Goal: Transaction & Acquisition: Purchase product/service

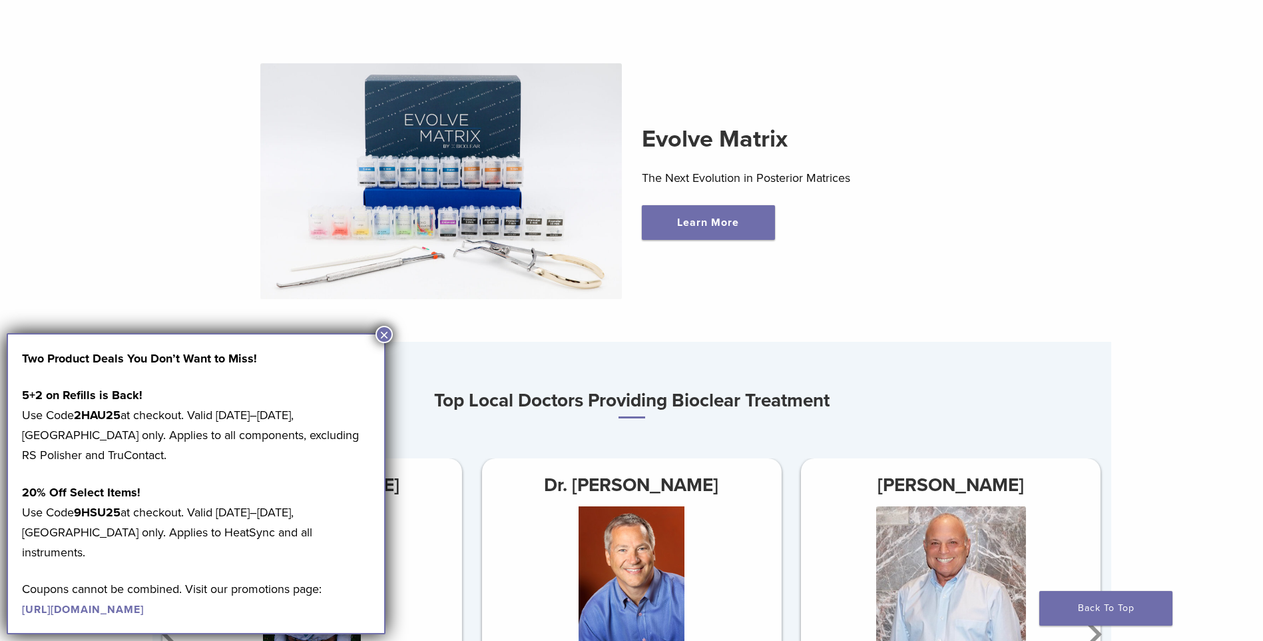
scroll to position [533, 0]
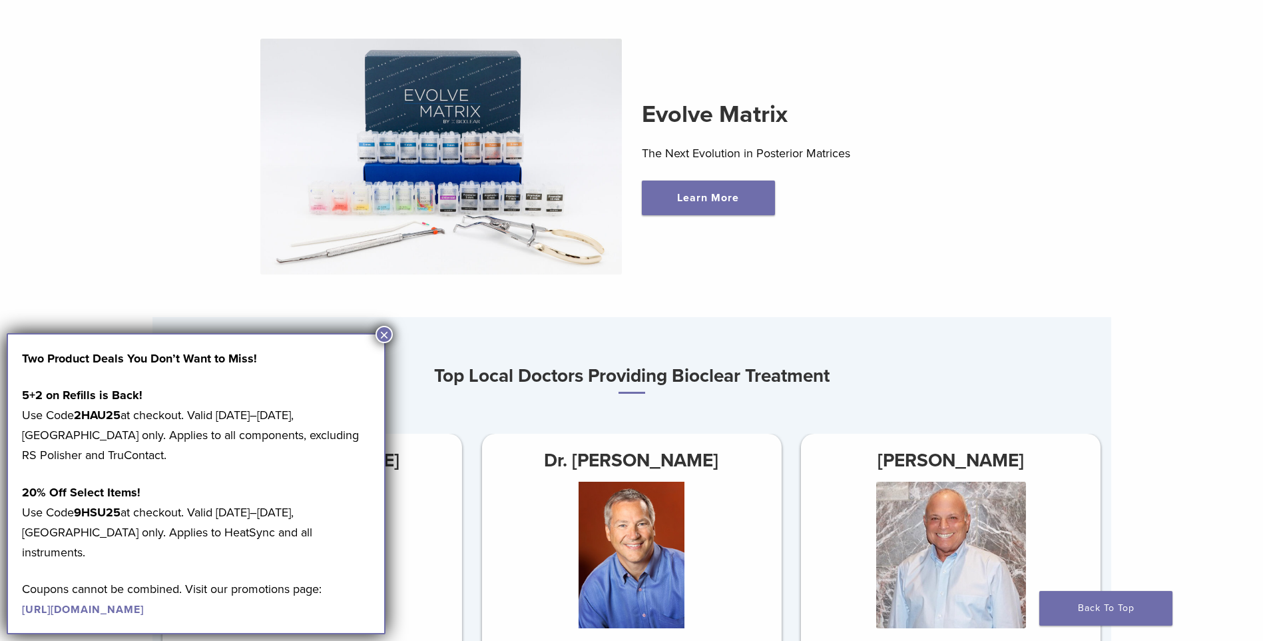
click at [388, 336] on button "×" at bounding box center [384, 334] width 17 height 17
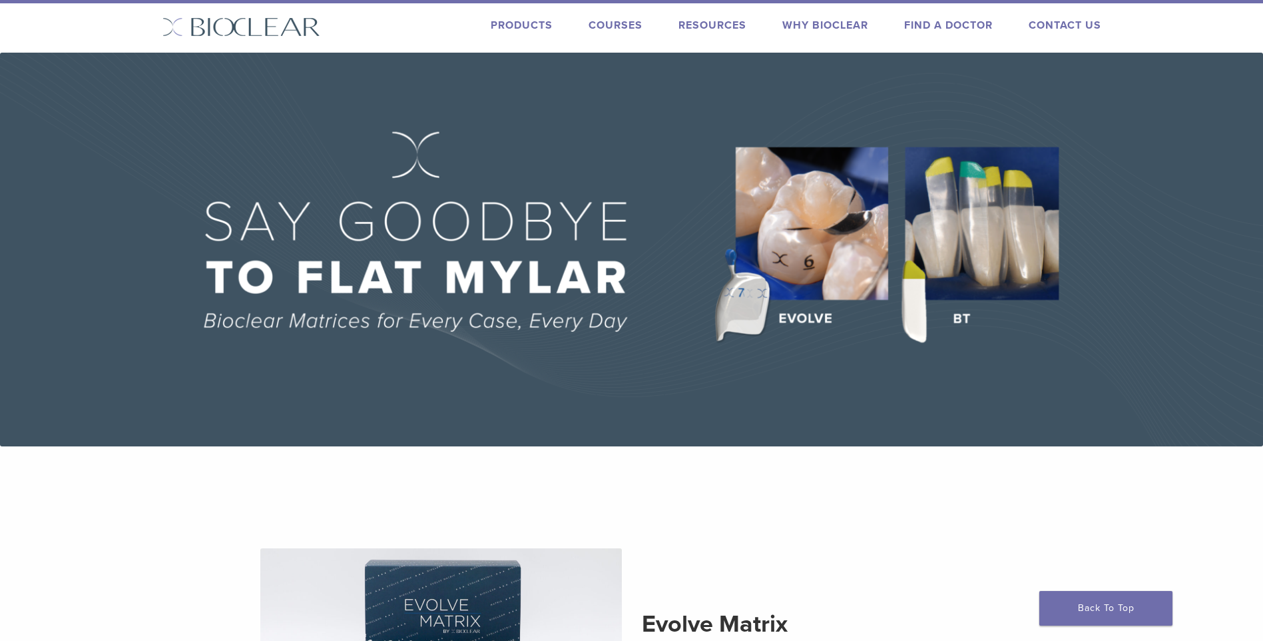
scroll to position [0, 0]
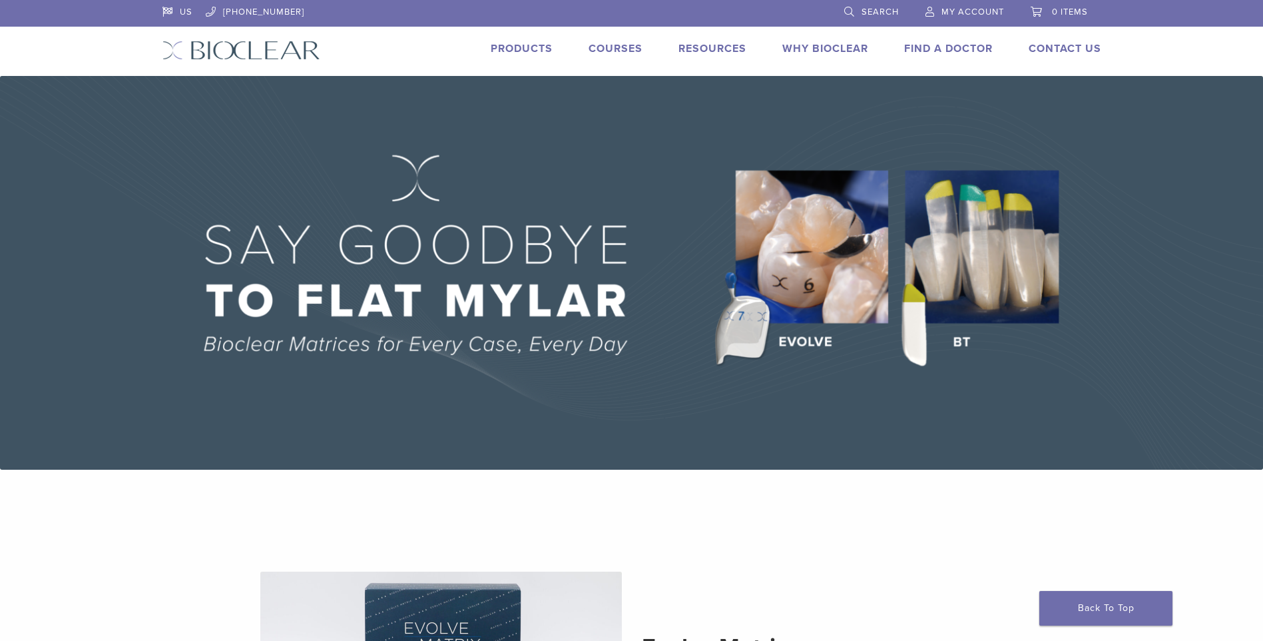
click at [954, 11] on span "My Account" at bounding box center [973, 12] width 63 height 11
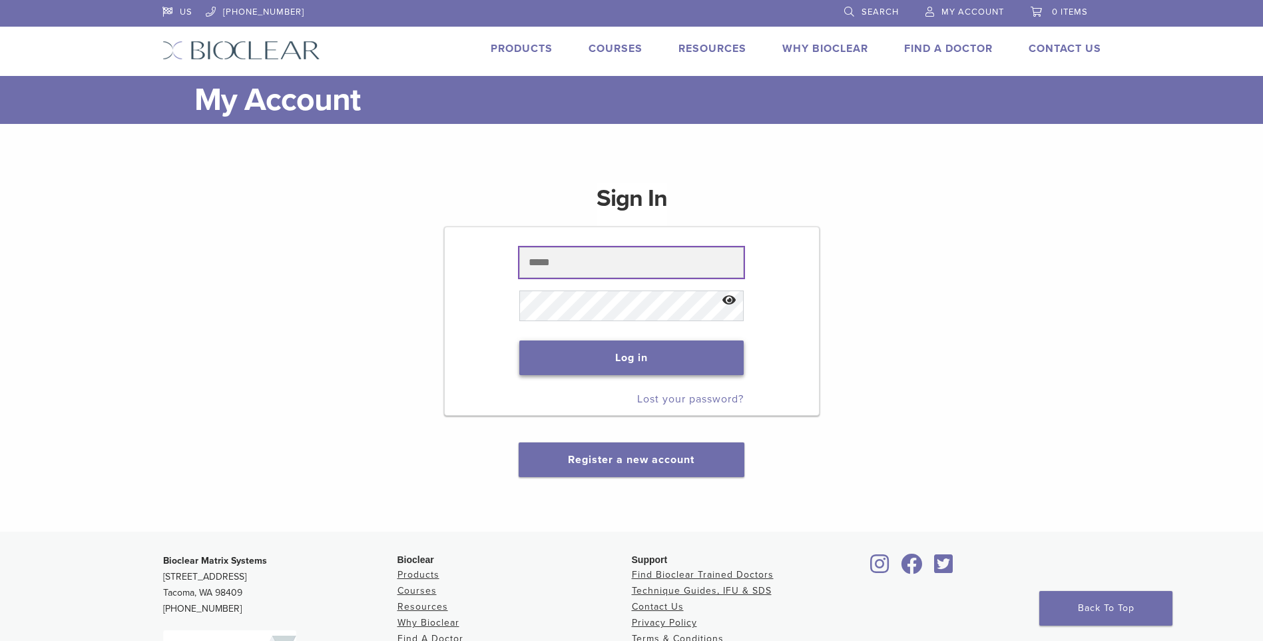
type input "**********"
click at [645, 351] on button "Log in" at bounding box center [631, 357] width 224 height 35
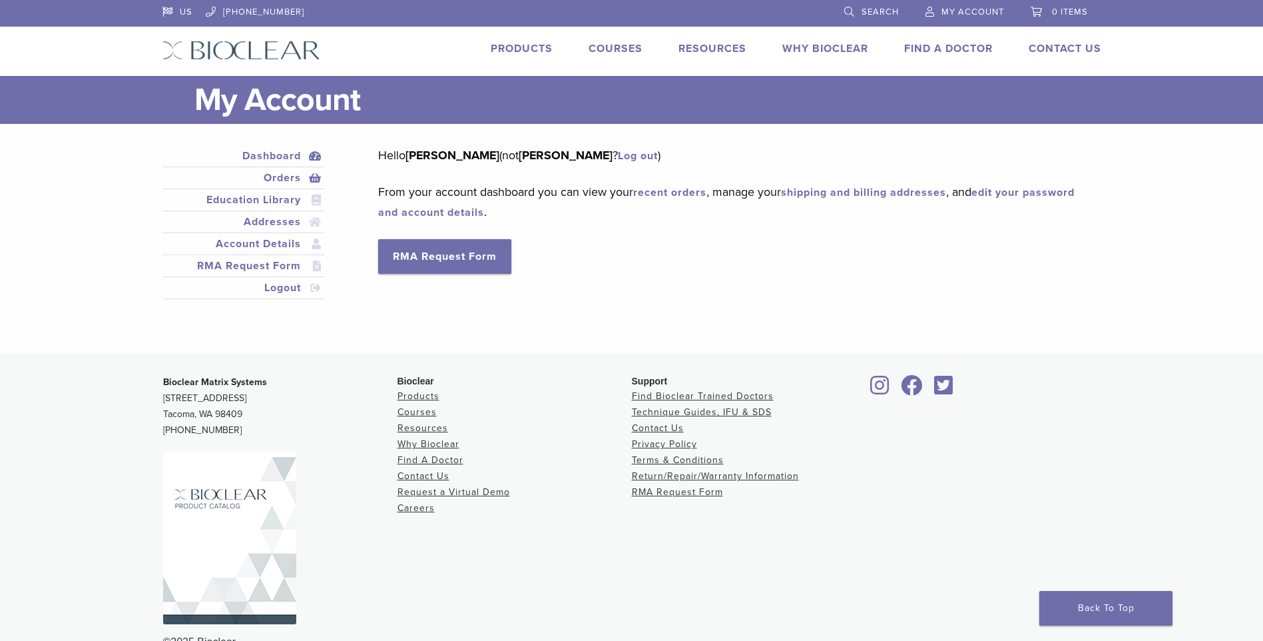
click at [284, 178] on link "Orders" at bounding box center [243, 178] width 157 height 16
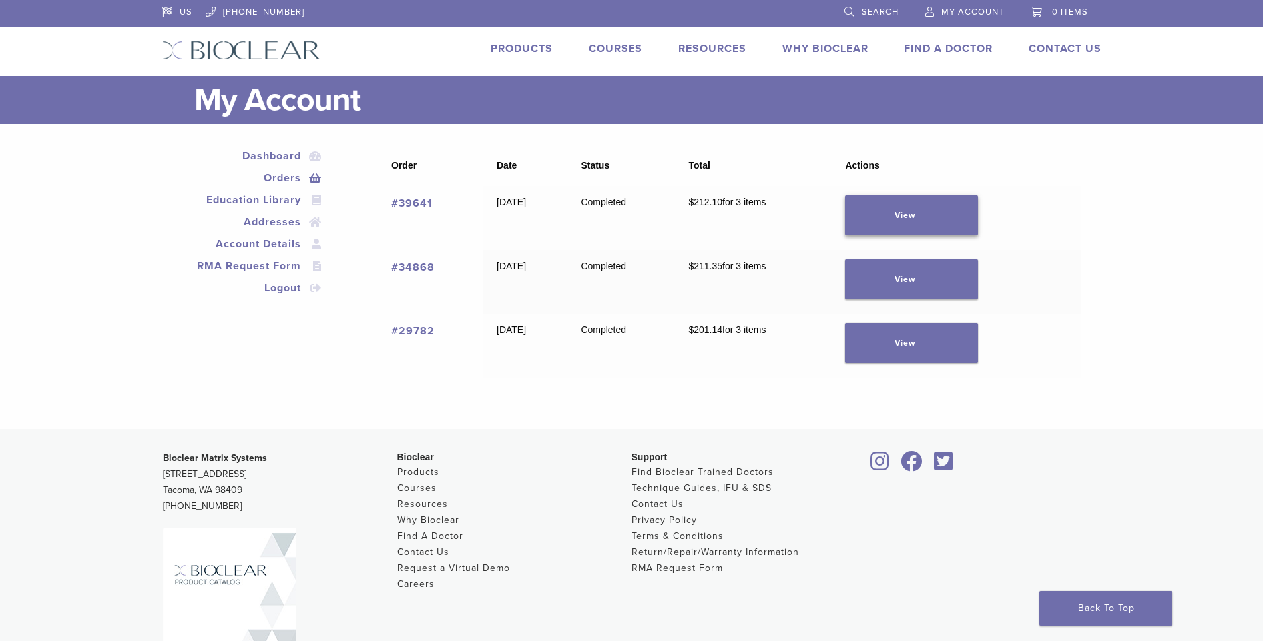
click at [933, 214] on link "View" at bounding box center [911, 215] width 133 height 40
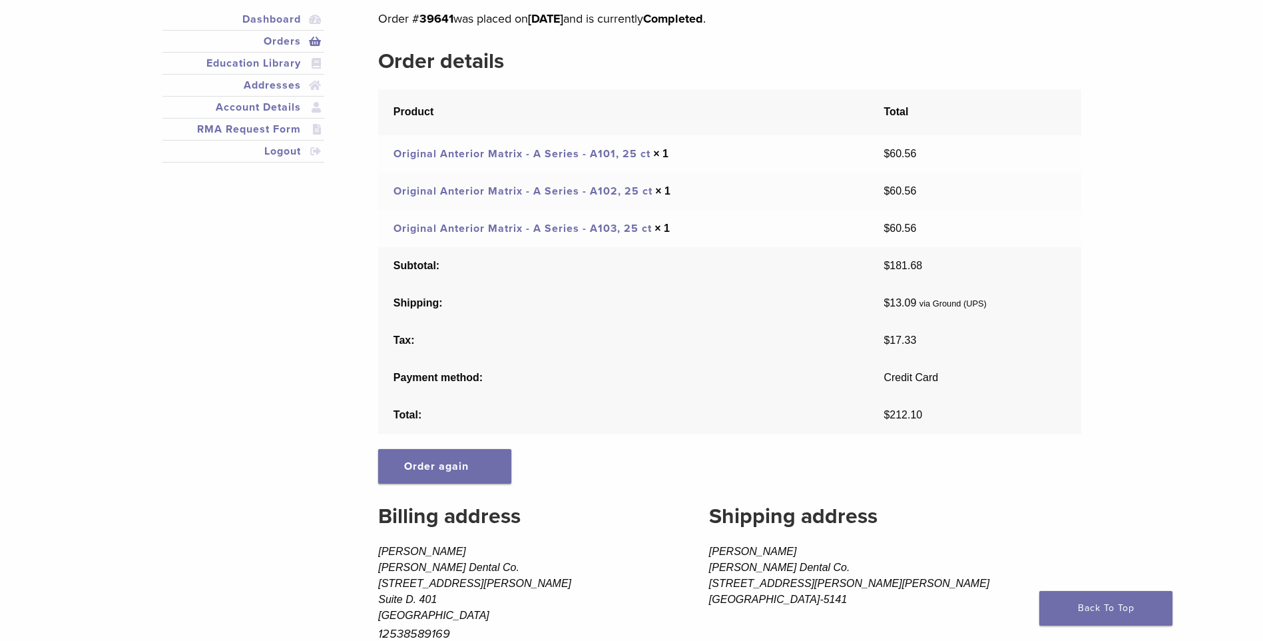
scroll to position [133, 0]
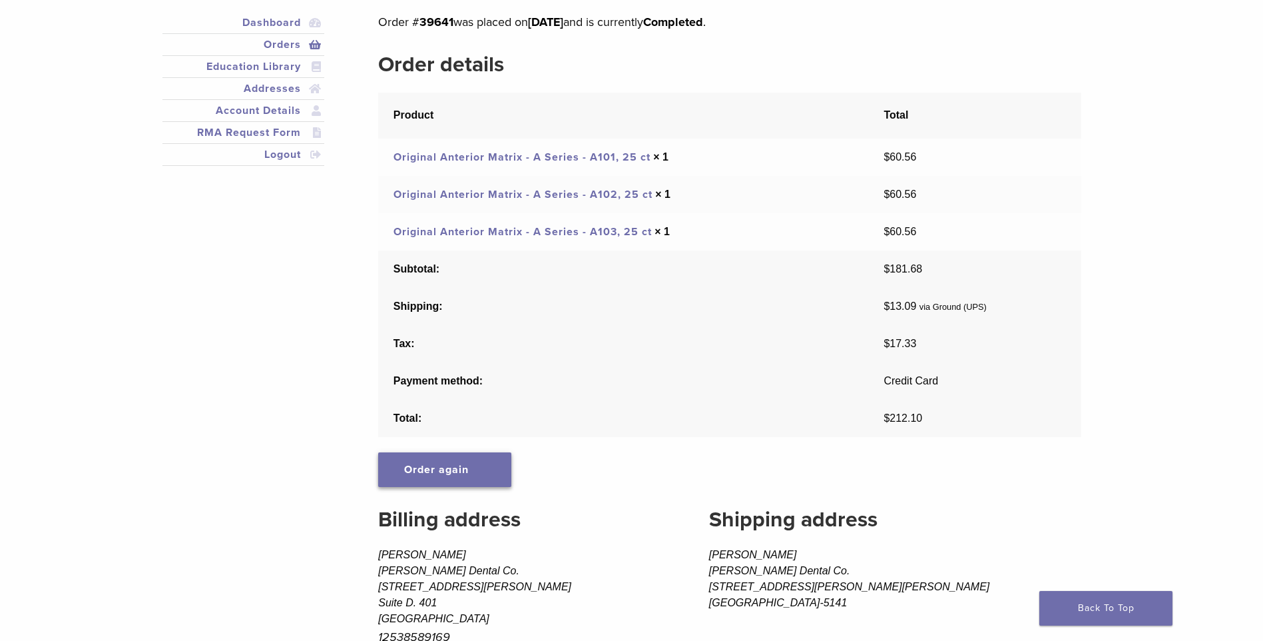
click at [453, 471] on link "Order again" at bounding box center [444, 469] width 133 height 35
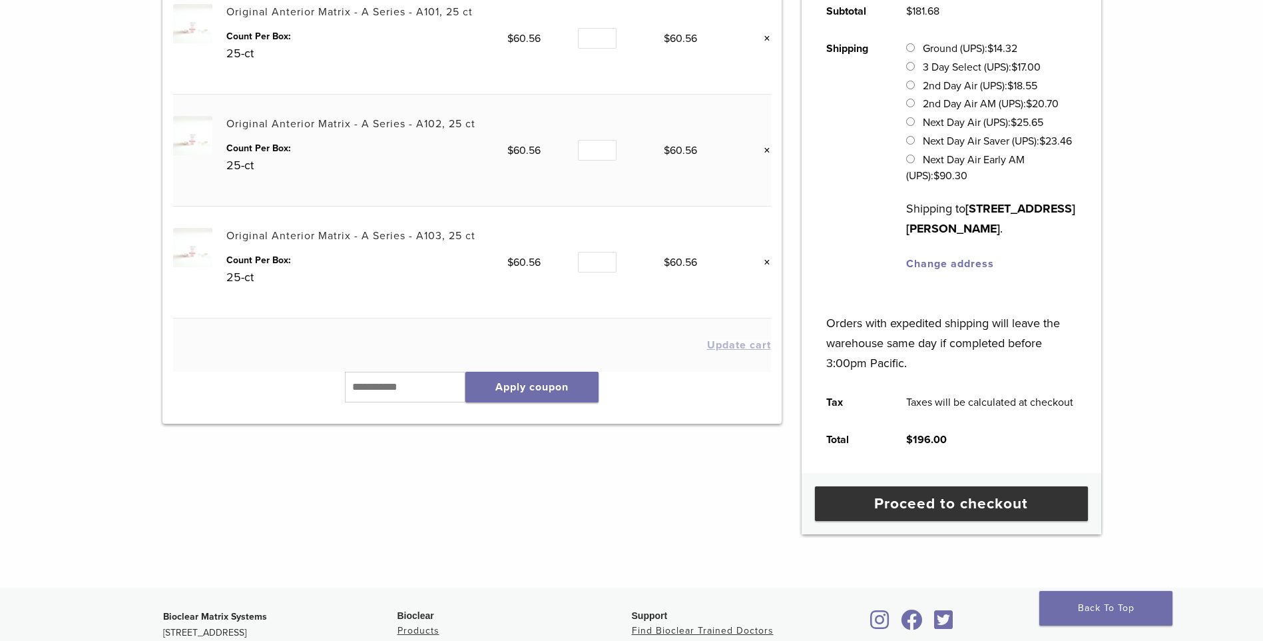
scroll to position [333, 0]
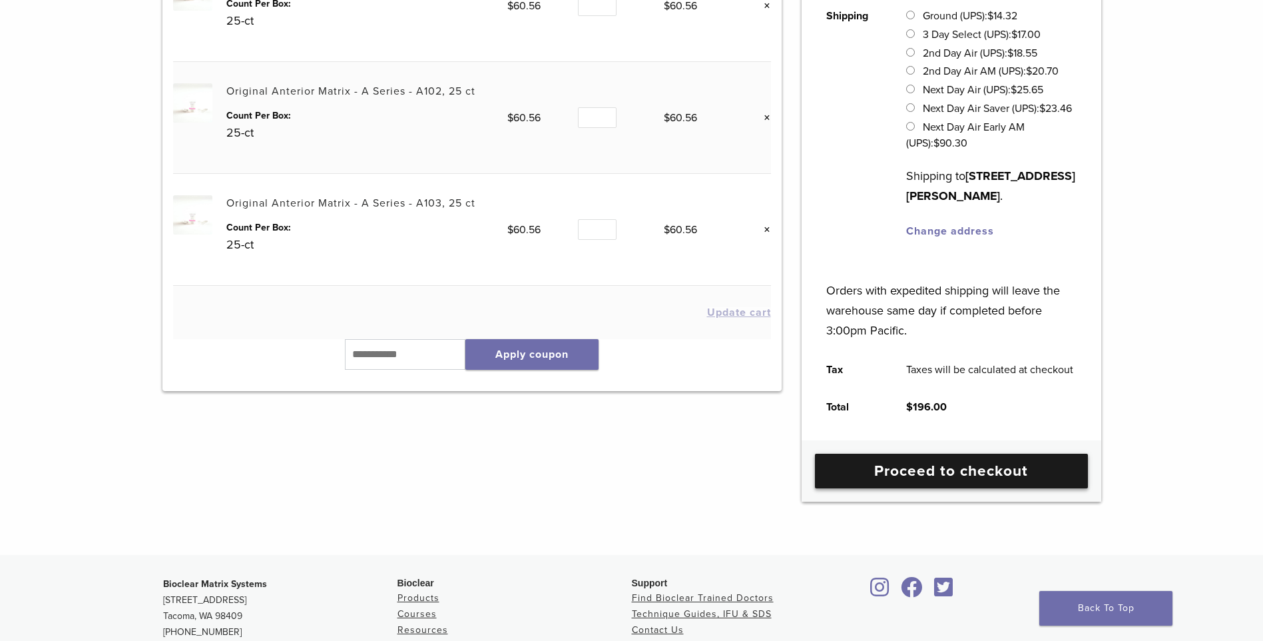
click at [918, 488] on link "Proceed to checkout" at bounding box center [951, 470] width 273 height 35
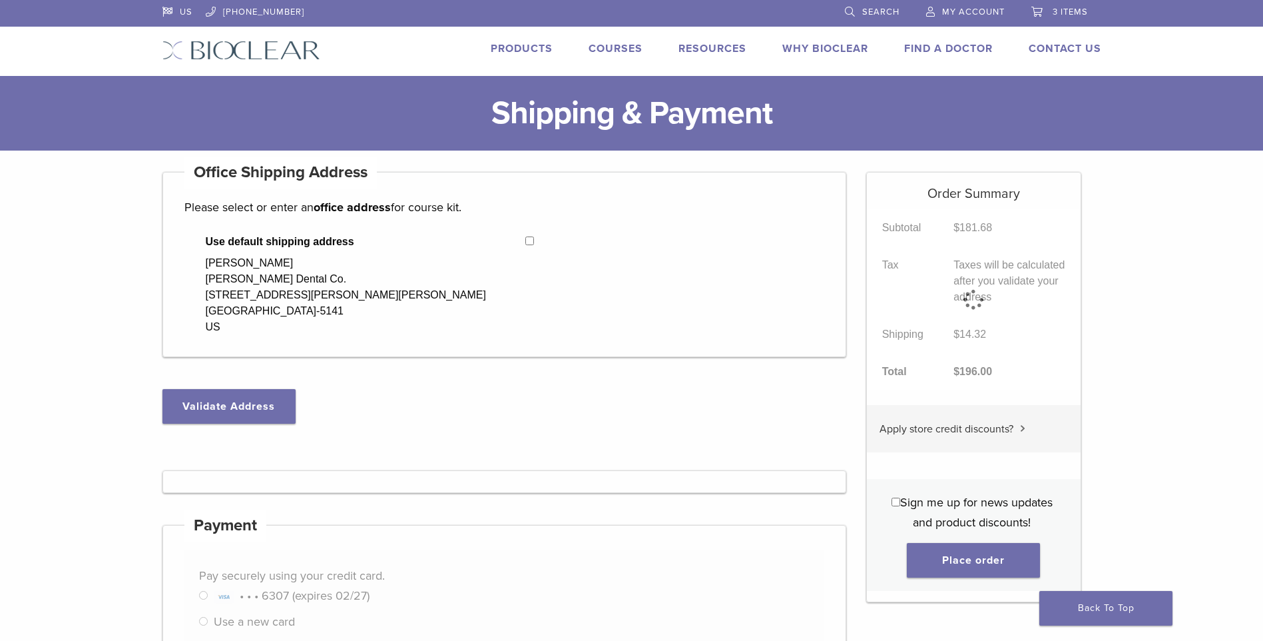
select select "**"
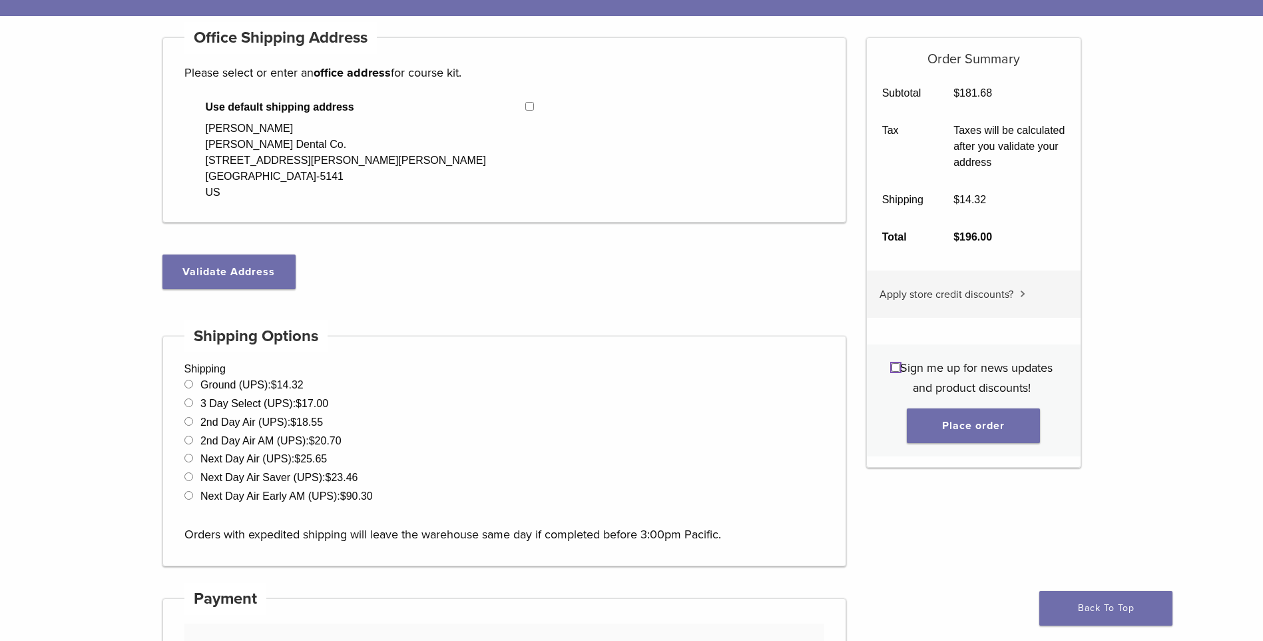
scroll to position [133, 0]
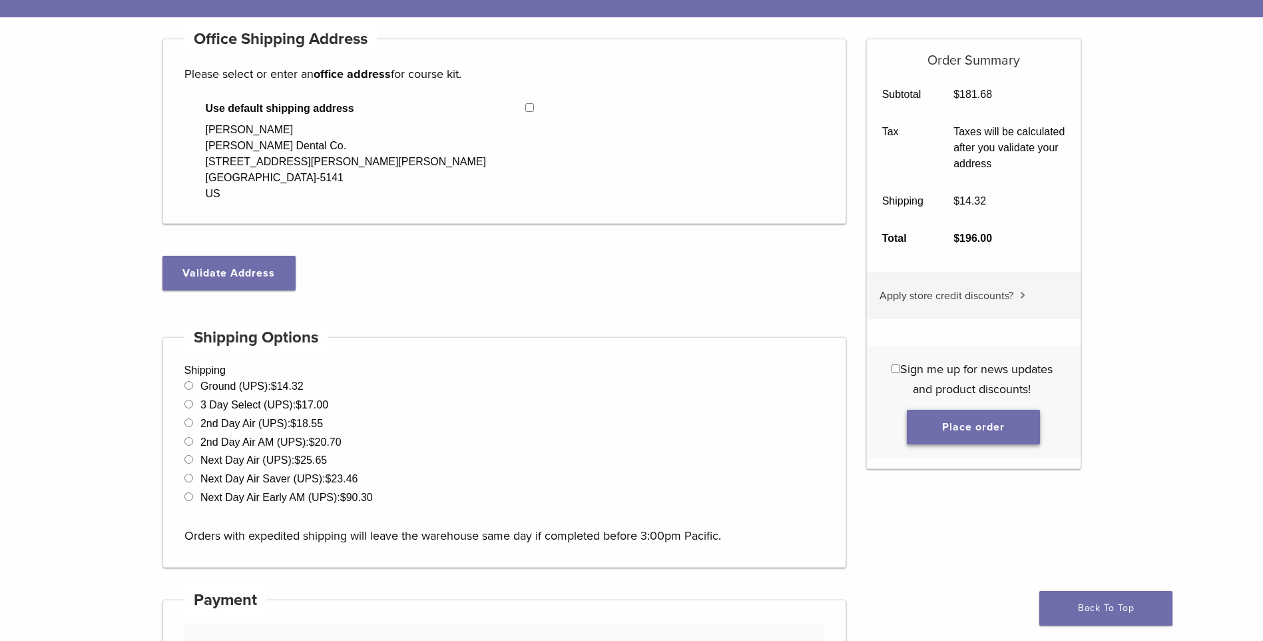
click at [992, 421] on button "Place order" at bounding box center [973, 427] width 133 height 35
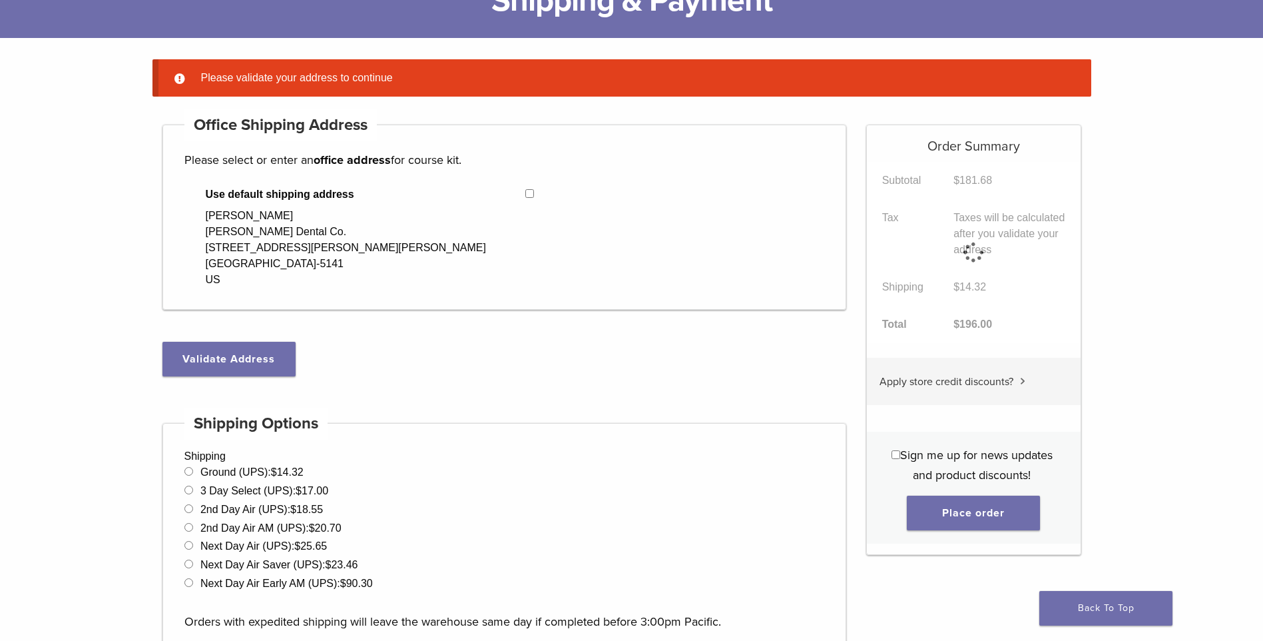
scroll to position [105, 0]
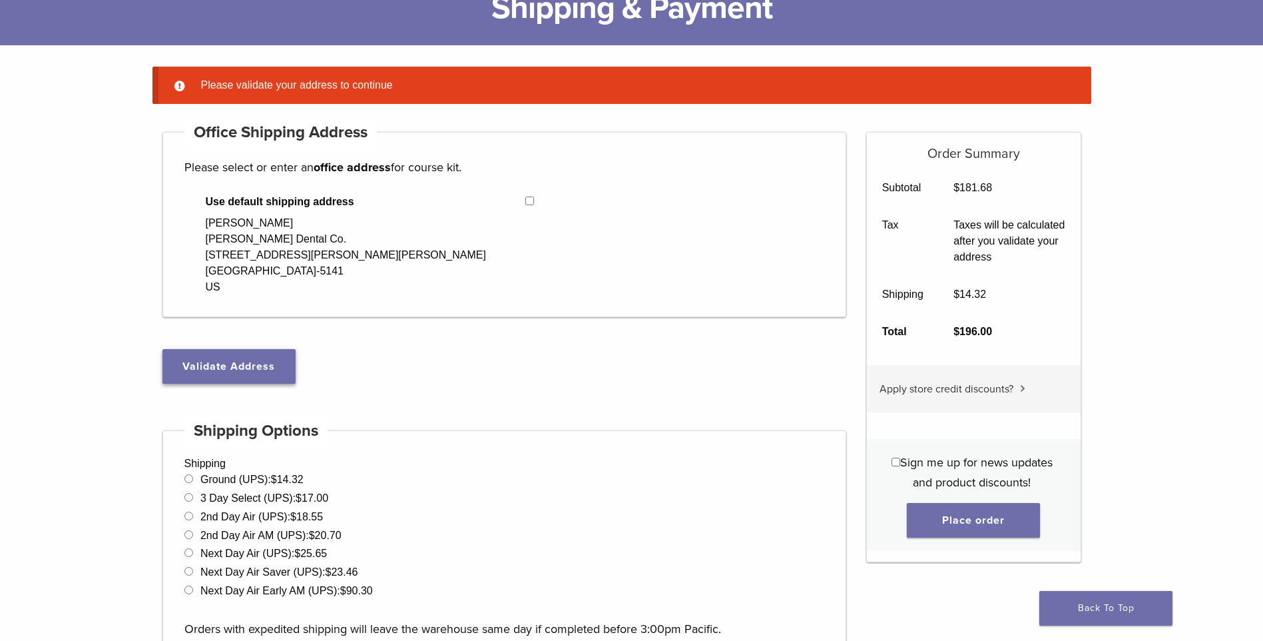
click at [252, 366] on button "Validate Address" at bounding box center [228, 366] width 133 height 35
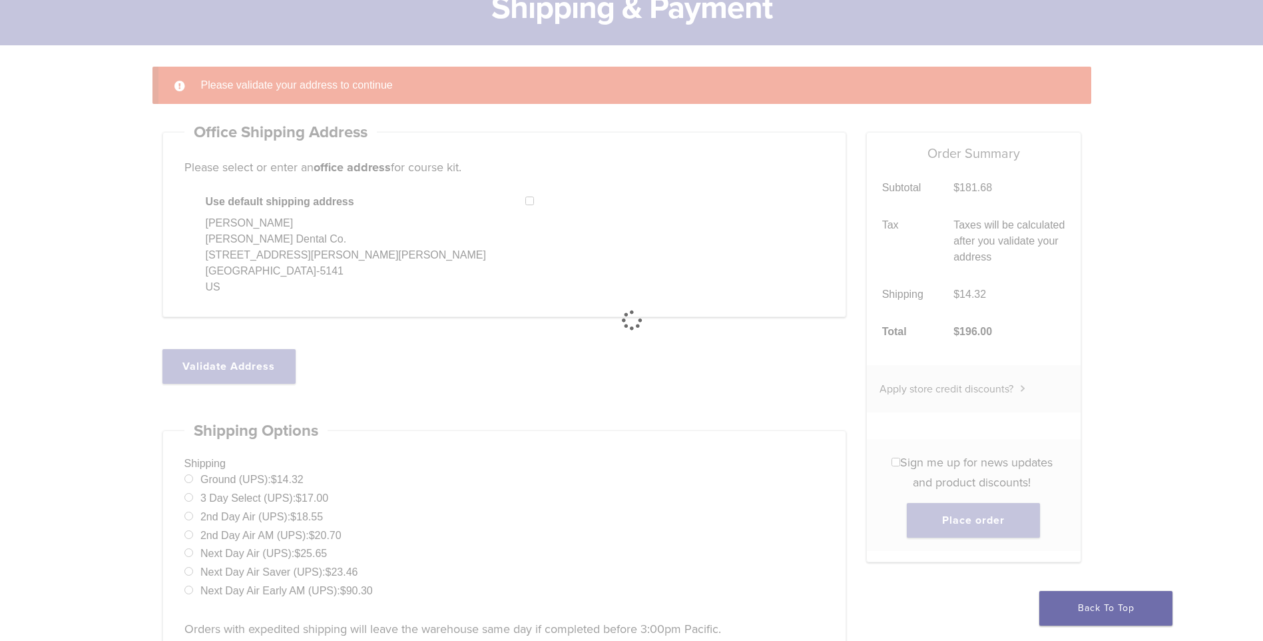
select select "**"
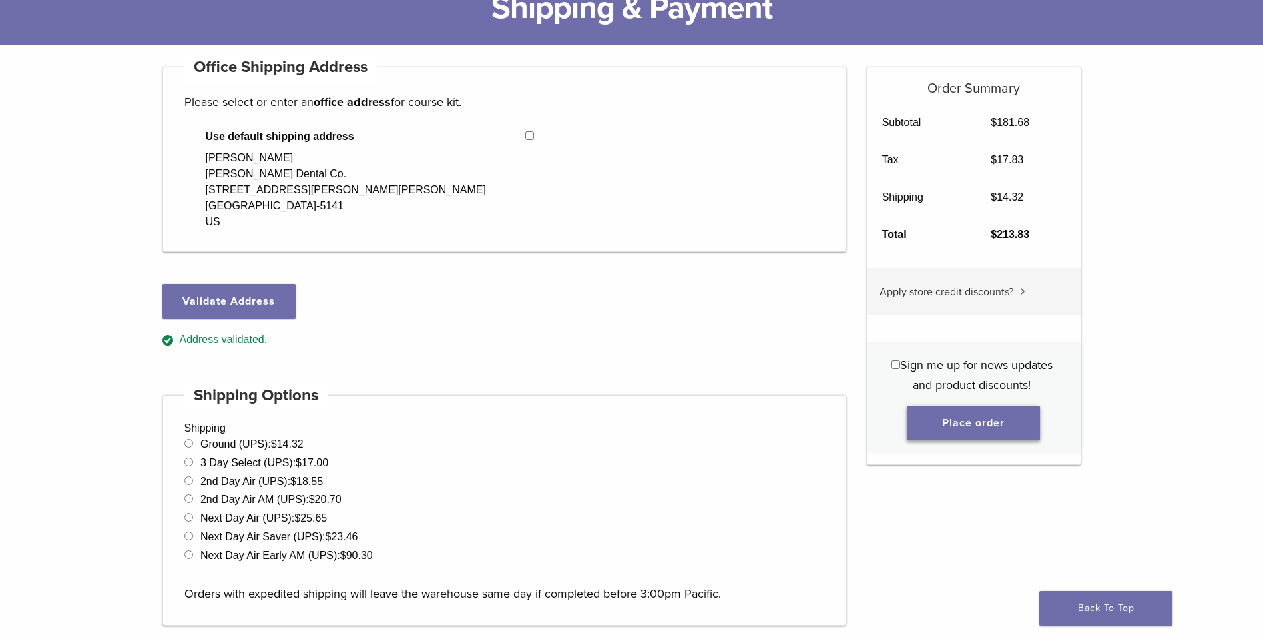
click at [1001, 421] on button "Place order" at bounding box center [973, 423] width 133 height 35
